Goal: Task Accomplishment & Management: Use online tool/utility

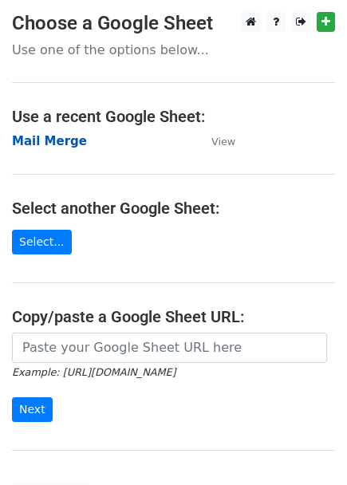
click at [49, 139] on strong "Mail Merge" at bounding box center [49, 141] width 75 height 14
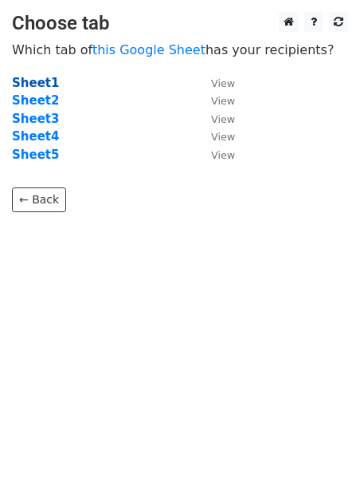
click at [16, 77] on strong "Sheet1" at bounding box center [35, 83] width 47 height 14
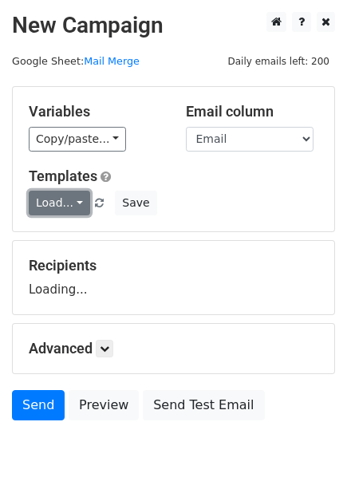
click at [61, 200] on link "Load..." at bounding box center [59, 203] width 61 height 25
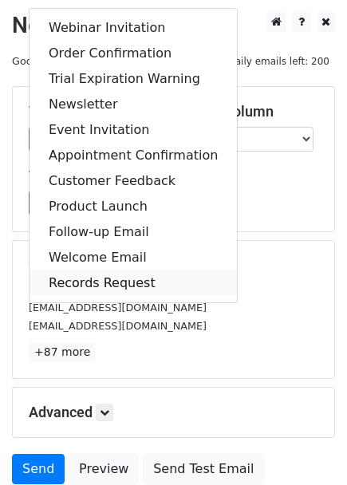
click at [88, 277] on link "Records Request" at bounding box center [132, 283] width 207 height 26
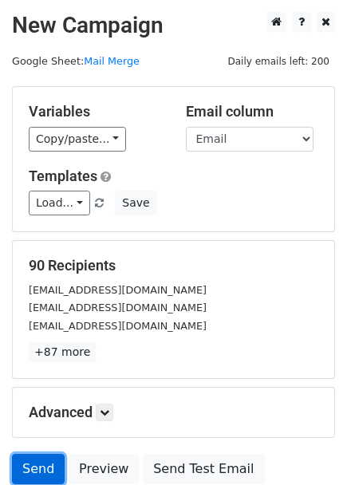
click at [29, 466] on link "Send" at bounding box center [38, 469] width 53 height 30
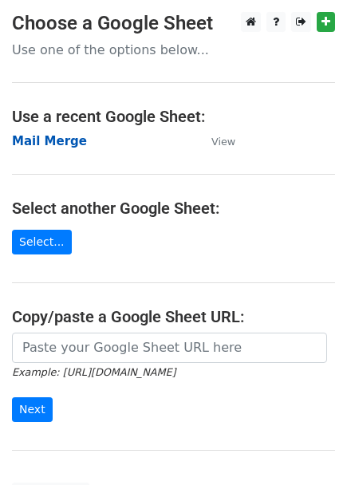
click at [54, 147] on strong "Mail Merge" at bounding box center [49, 141] width 75 height 14
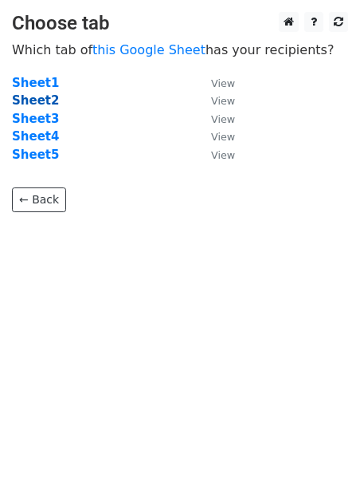
click at [38, 104] on strong "Sheet2" at bounding box center [35, 100] width 47 height 14
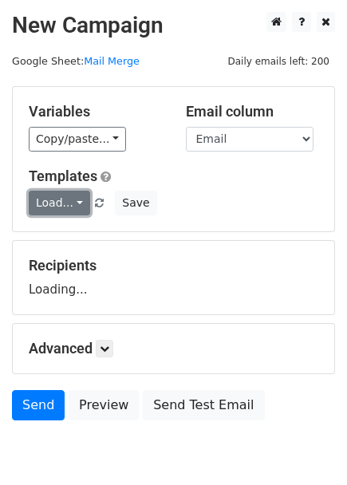
click at [59, 206] on link "Load..." at bounding box center [59, 203] width 61 height 25
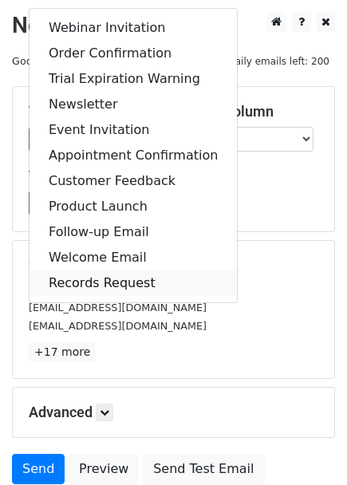
click at [82, 286] on link "Records Request" at bounding box center [132, 283] width 207 height 26
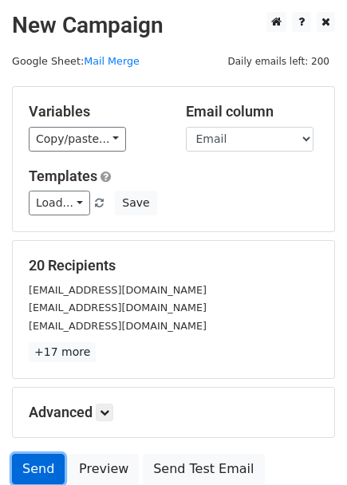
click at [44, 468] on link "Send" at bounding box center [38, 469] width 53 height 30
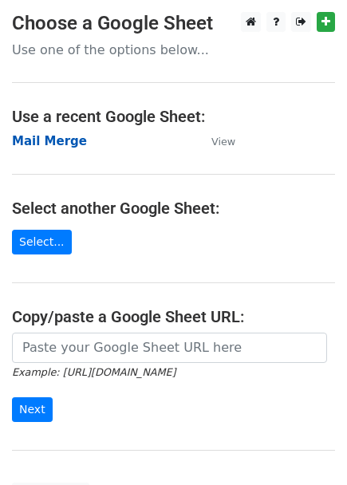
click at [54, 136] on strong "Mail Merge" at bounding box center [49, 141] width 75 height 14
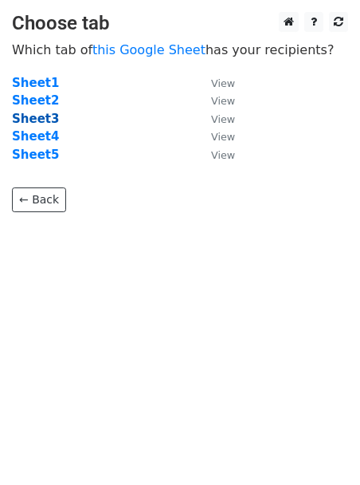
click at [39, 117] on strong "Sheet3" at bounding box center [35, 119] width 47 height 14
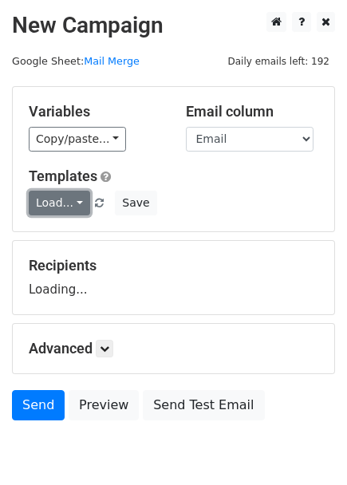
click at [65, 204] on link "Load..." at bounding box center [59, 203] width 61 height 25
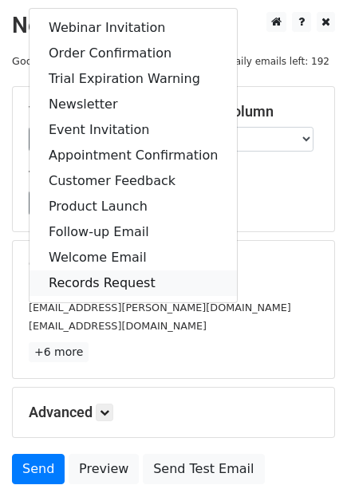
click at [95, 282] on link "Records Request" at bounding box center [132, 283] width 207 height 26
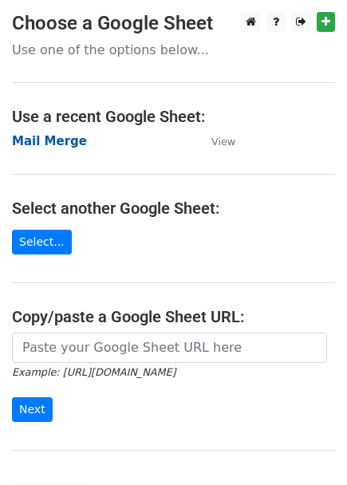
click at [53, 136] on strong "Mail Merge" at bounding box center [49, 141] width 75 height 14
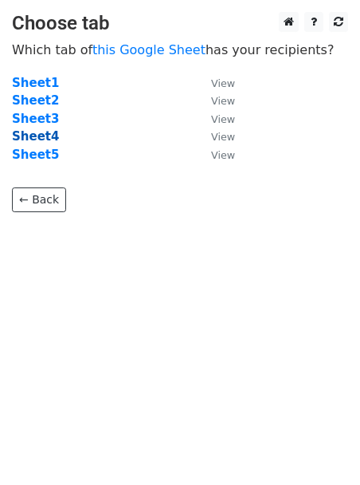
click at [34, 139] on strong "Sheet4" at bounding box center [35, 136] width 47 height 14
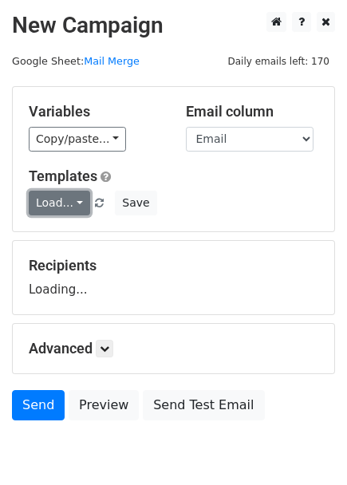
click at [59, 201] on link "Load..." at bounding box center [59, 203] width 61 height 25
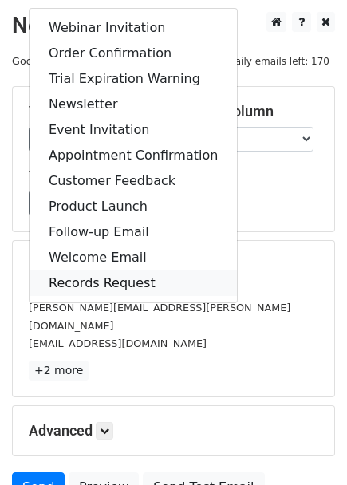
click at [87, 278] on link "Records Request" at bounding box center [132, 283] width 207 height 26
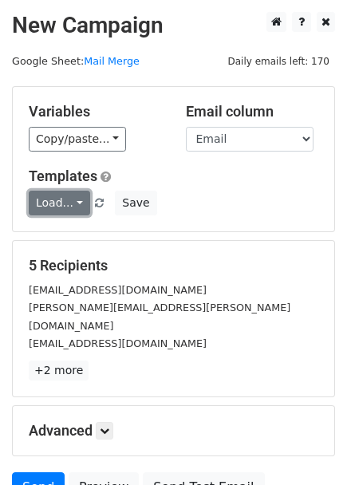
click at [74, 206] on link "Load..." at bounding box center [59, 203] width 61 height 25
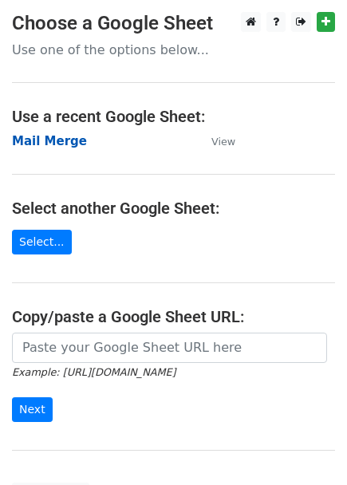
click at [61, 139] on strong "Mail Merge" at bounding box center [49, 141] width 75 height 14
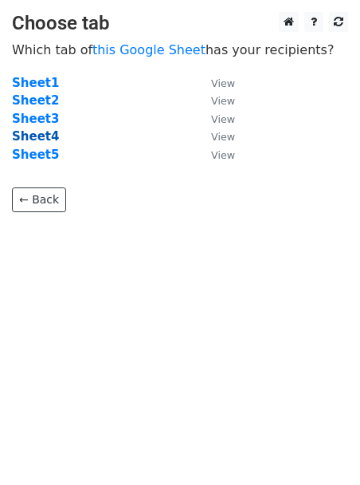
click at [43, 135] on strong "Sheet4" at bounding box center [35, 136] width 47 height 14
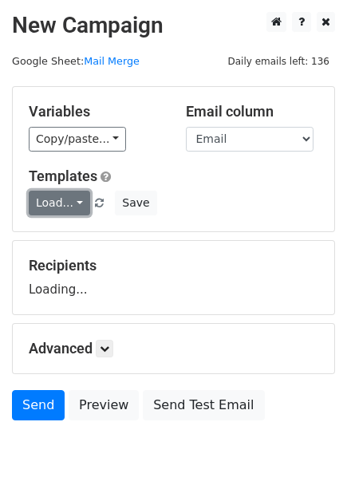
click at [62, 202] on link "Load..." at bounding box center [59, 203] width 61 height 25
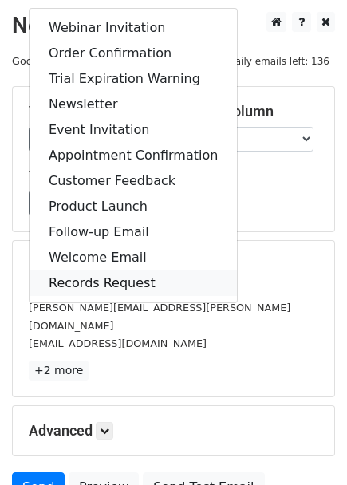
click at [72, 274] on link "Records Request" at bounding box center [132, 283] width 207 height 26
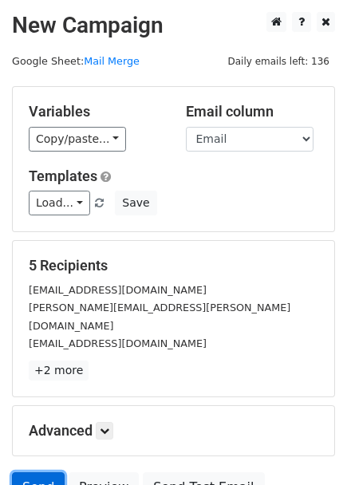
click at [29, 472] on link "Send" at bounding box center [38, 487] width 53 height 30
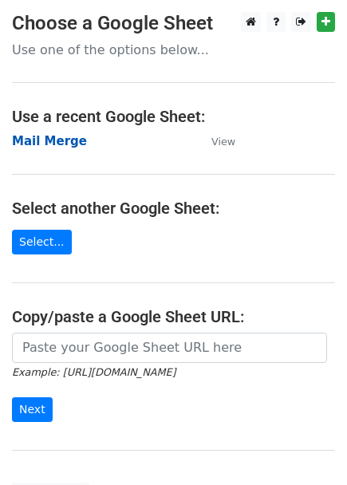
click at [61, 139] on strong "Mail Merge" at bounding box center [49, 141] width 75 height 14
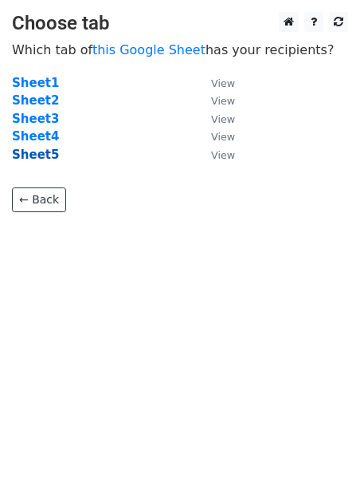
click at [34, 150] on strong "Sheet5" at bounding box center [35, 154] width 47 height 14
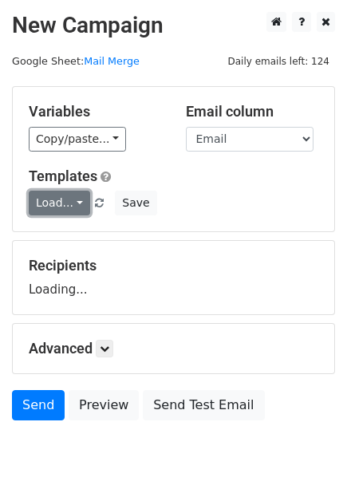
click at [74, 206] on link "Load..." at bounding box center [59, 203] width 61 height 25
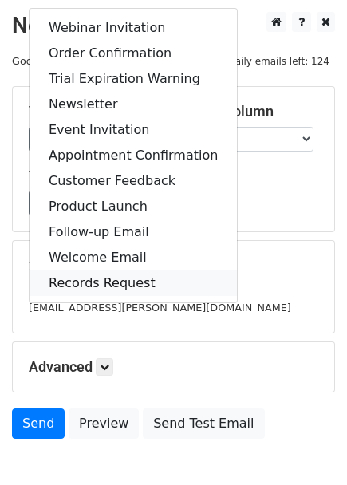
click at [90, 285] on link "Records Request" at bounding box center [132, 283] width 207 height 26
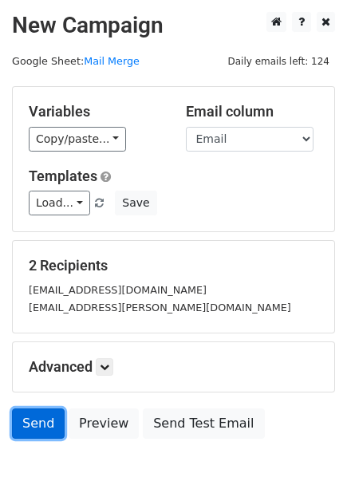
click at [42, 422] on link "Send" at bounding box center [38, 423] width 53 height 30
